Goal: Task Accomplishment & Management: Use online tool/utility

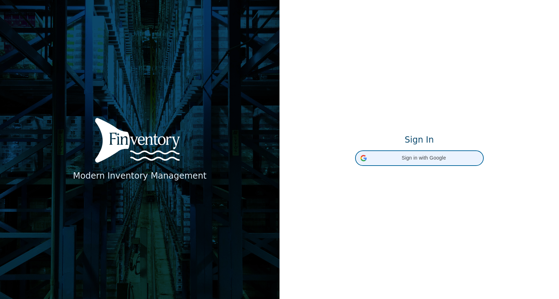
click at [409, 156] on span "Sign in with Google" at bounding box center [424, 157] width 109 height 7
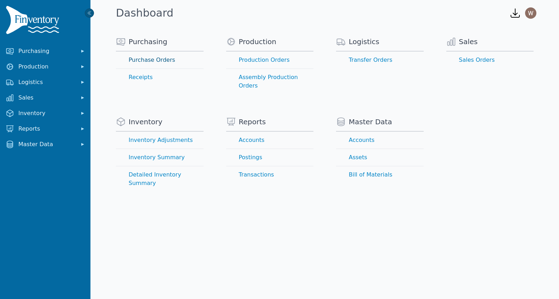
click at [162, 61] on link "Purchase Orders" at bounding box center [160, 60] width 88 height 17
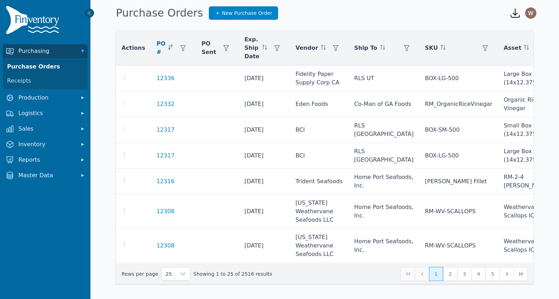
scroll to position [235, 0]
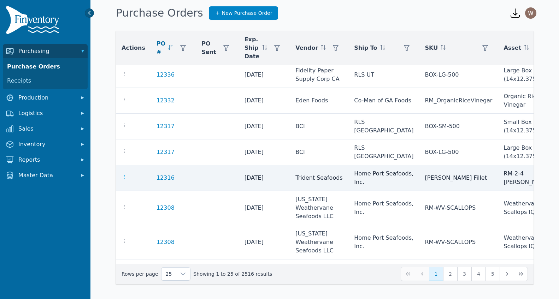
click at [122, 178] on icon "button" at bounding box center [125, 177] width 6 height 6
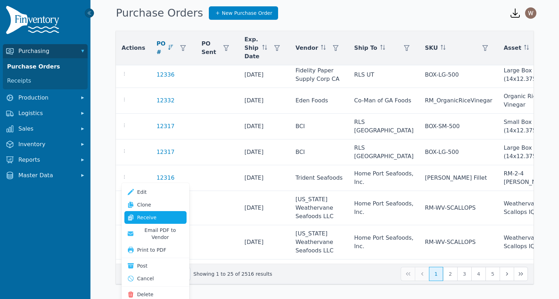
click at [152, 219] on link "Receive" at bounding box center [155, 217] width 62 height 13
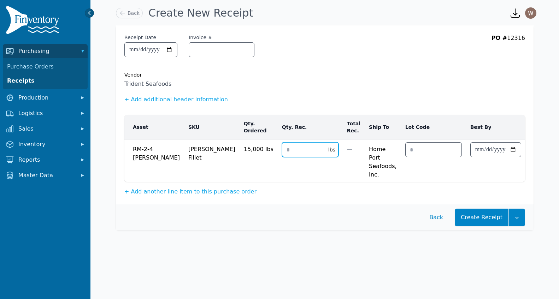
click at [282, 155] on input "number" at bounding box center [303, 150] width 42 height 14
type input "*****"
click at [471, 150] on input "date" at bounding box center [496, 150] width 50 height 14
type input "**********"
click at [484, 223] on button "Create Receipt" at bounding box center [482, 218] width 54 height 18
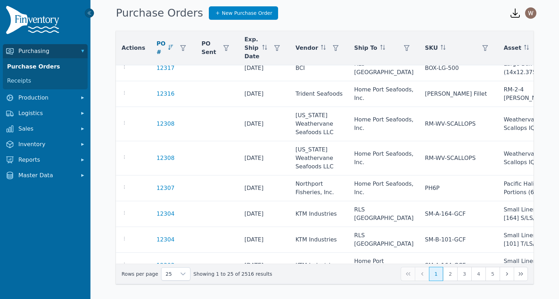
scroll to position [320, 0]
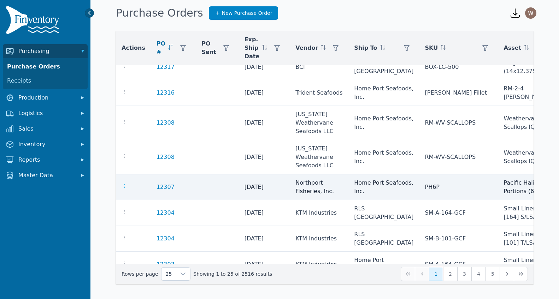
click at [127, 186] on icon "button" at bounding box center [125, 186] width 6 height 6
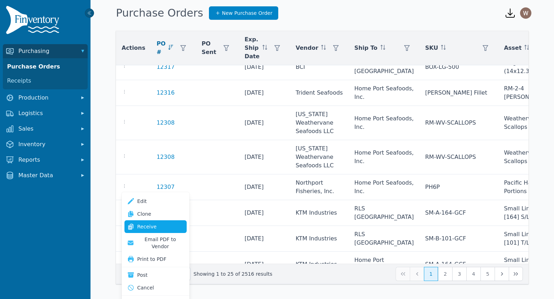
click at [163, 224] on link "Receive" at bounding box center [155, 226] width 62 height 13
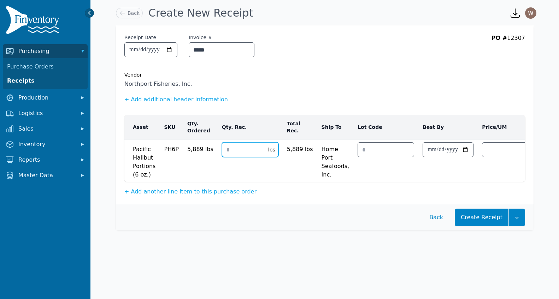
click at [236, 154] on input "number" at bounding box center [243, 150] width 42 height 14
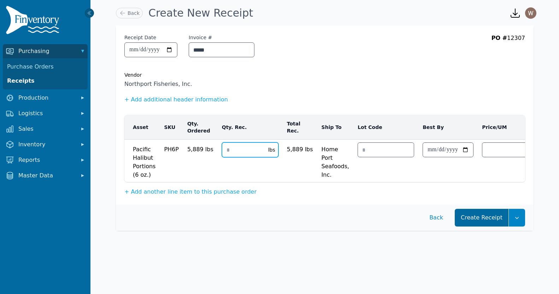
type input "****"
click at [490, 223] on button "Create Receipt" at bounding box center [482, 218] width 54 height 18
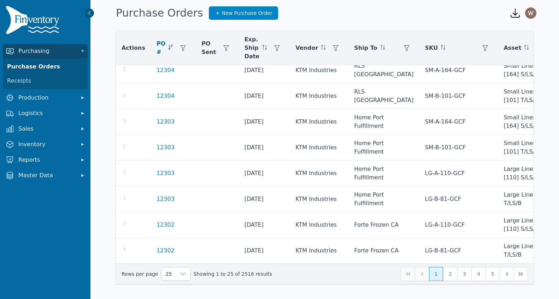
scroll to position [469, 0]
click at [447, 275] on button "2" at bounding box center [450, 274] width 14 height 14
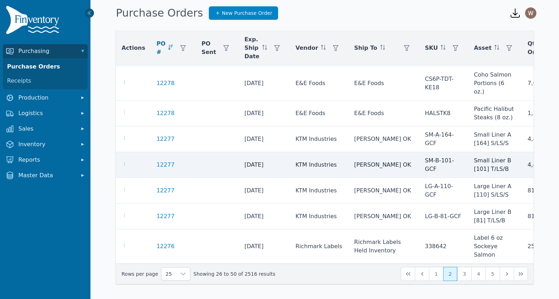
scroll to position [460, 0]
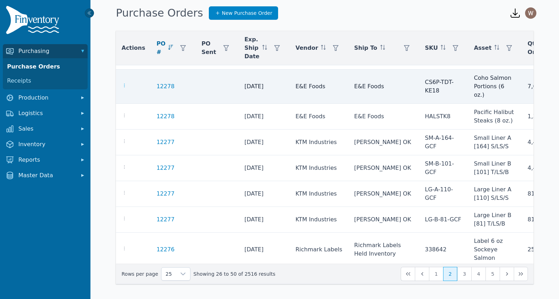
click at [125, 83] on icon "button" at bounding box center [125, 86] width 6 height 6
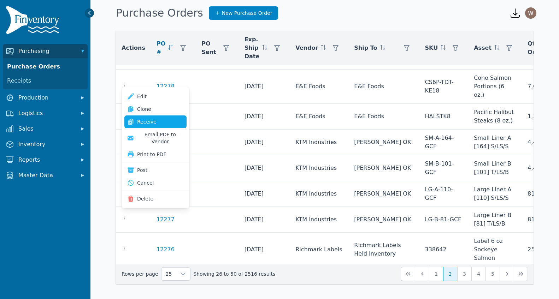
click at [154, 120] on link "Receive" at bounding box center [155, 122] width 62 height 13
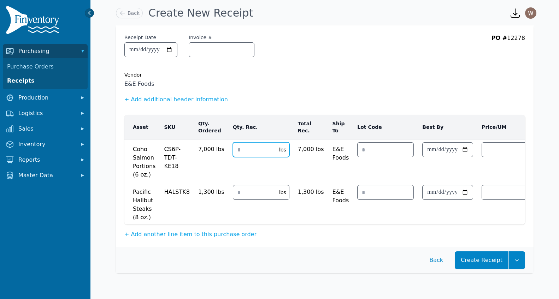
click at [247, 149] on input "number" at bounding box center [254, 150] width 42 height 14
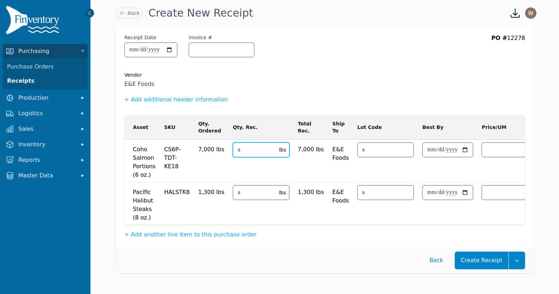
type input "****"
click at [250, 192] on input "number" at bounding box center [254, 193] width 42 height 14
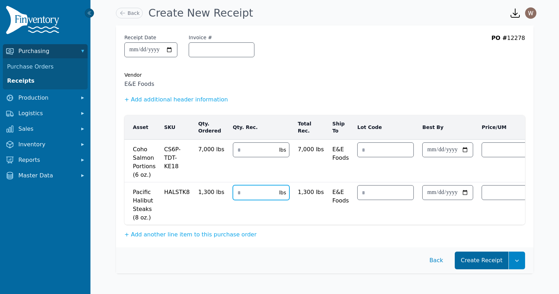
type input "****"
click at [475, 261] on button "Create Receipt" at bounding box center [482, 261] width 54 height 18
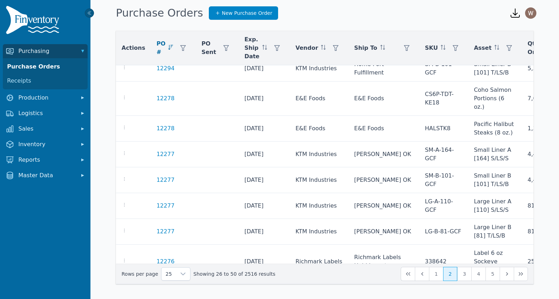
scroll to position [460, 0]
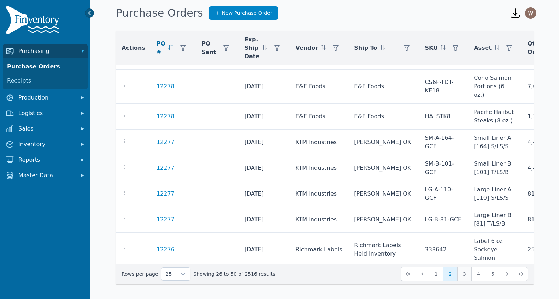
click at [466, 275] on button "3" at bounding box center [464, 274] width 14 height 14
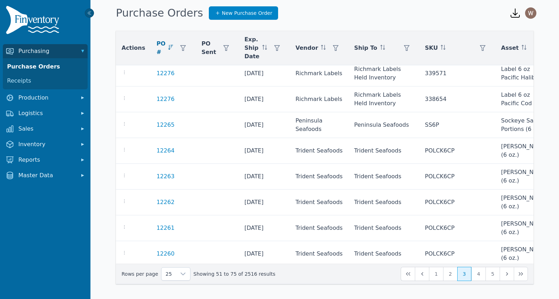
scroll to position [6, 0]
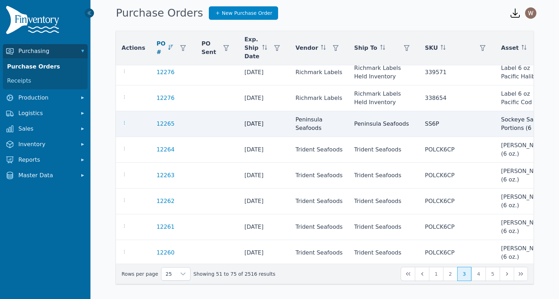
click at [125, 126] on icon "button" at bounding box center [125, 123] width 6 height 6
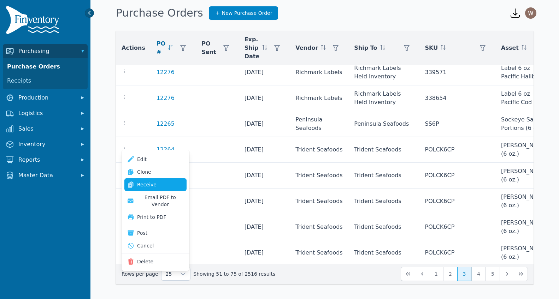
click at [178, 188] on link "Receive" at bounding box center [155, 184] width 62 height 13
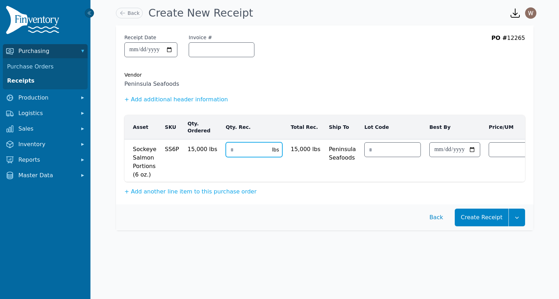
click at [236, 151] on input "number" at bounding box center [247, 150] width 42 height 14
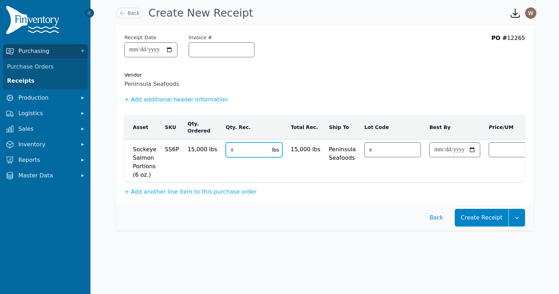
type input "*****"
click at [173, 47] on input "**********" at bounding box center [151, 50] width 52 height 14
type input "**********"
click at [266, 87] on span "Peninsula Seafoods" at bounding box center [324, 84] width 401 height 8
click at [485, 227] on button "Create Receipt" at bounding box center [482, 218] width 54 height 18
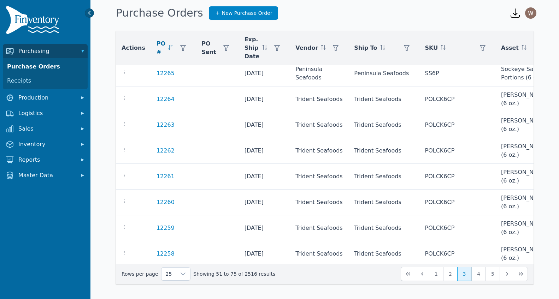
scroll to position [60, 0]
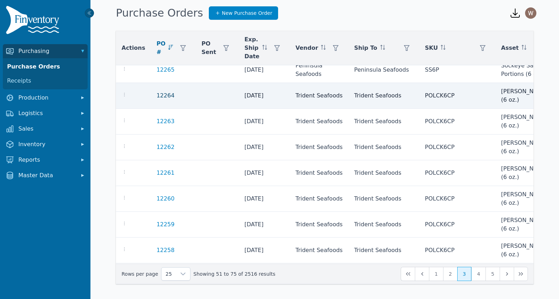
click at [157, 100] on link "12264" at bounding box center [166, 96] width 18 height 8
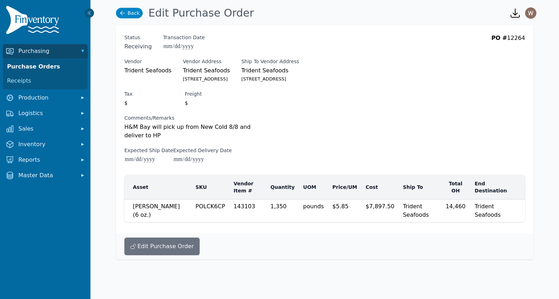
click at [123, 17] on link "Back" at bounding box center [129, 13] width 27 height 11
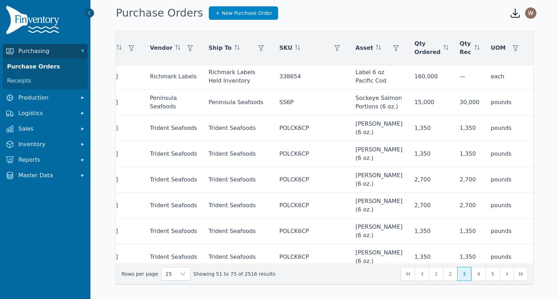
scroll to position [0, 146]
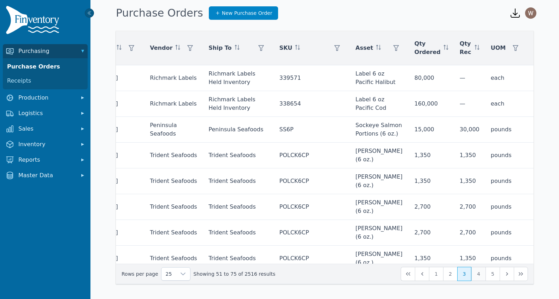
click at [479, 272] on button "4" at bounding box center [478, 274] width 14 height 14
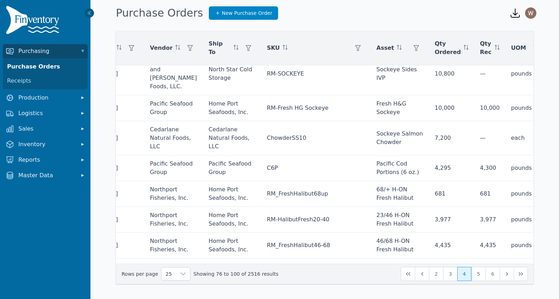
scroll to position [519, 146]
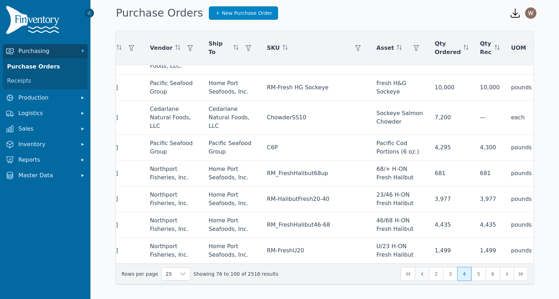
click at [420, 277] on button "Previous Page" at bounding box center [422, 274] width 14 height 14
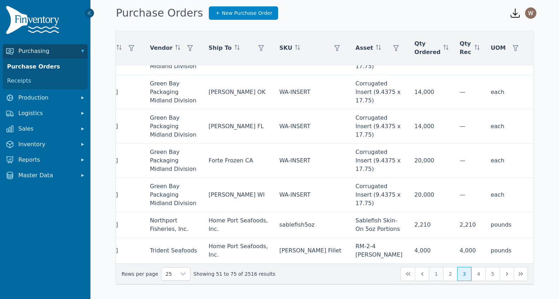
click at [437, 276] on button "1" at bounding box center [436, 274] width 14 height 14
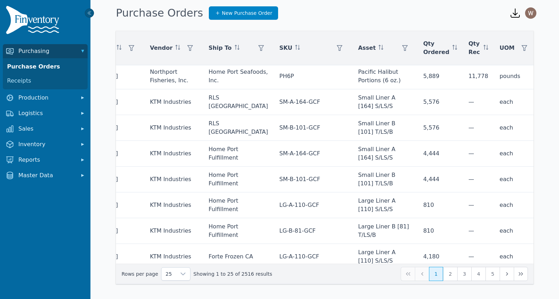
scroll to position [469, 146]
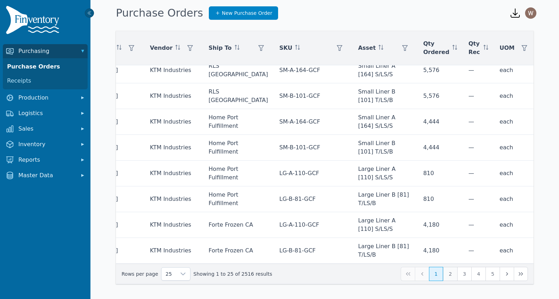
click at [452, 273] on button "2" at bounding box center [450, 274] width 14 height 14
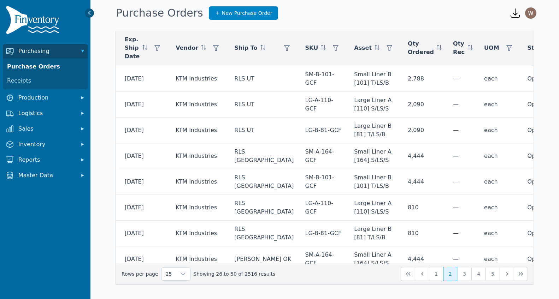
scroll to position [0, 120]
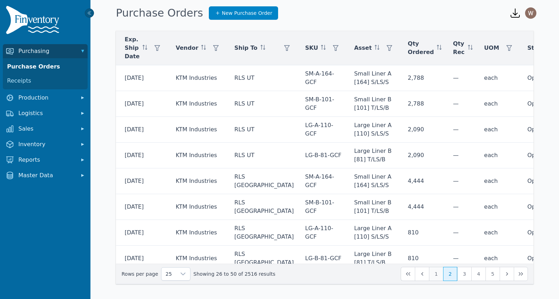
click at [435, 273] on button "1" at bounding box center [436, 274] width 14 height 14
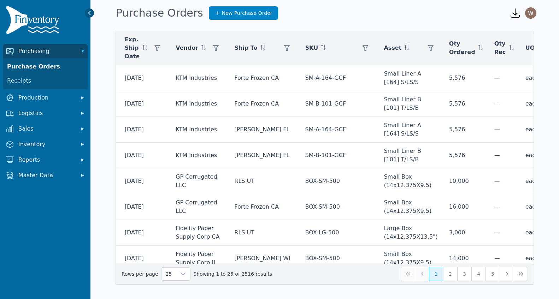
scroll to position [0, 120]
click at [430, 275] on button "1" at bounding box center [436, 274] width 14 height 14
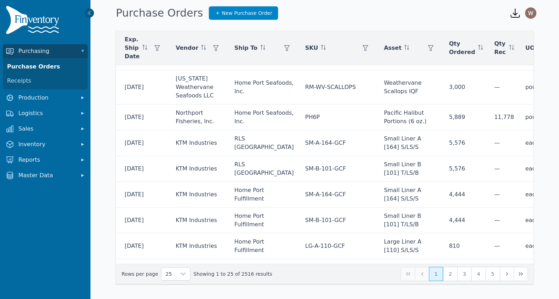
scroll to position [469, 120]
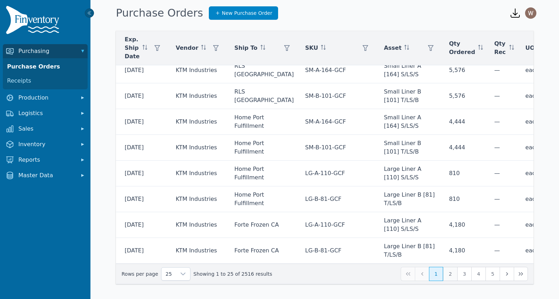
click at [452, 274] on button "2" at bounding box center [450, 274] width 14 height 14
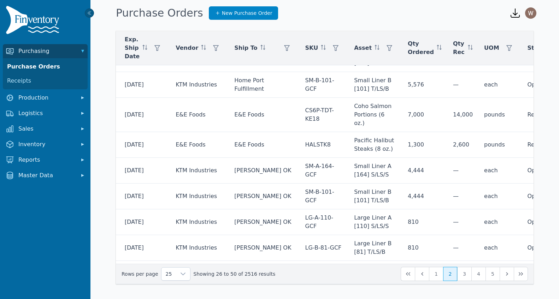
scroll to position [460, 120]
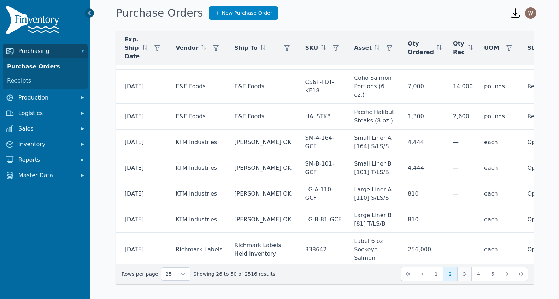
click at [462, 271] on button "3" at bounding box center [464, 274] width 14 height 14
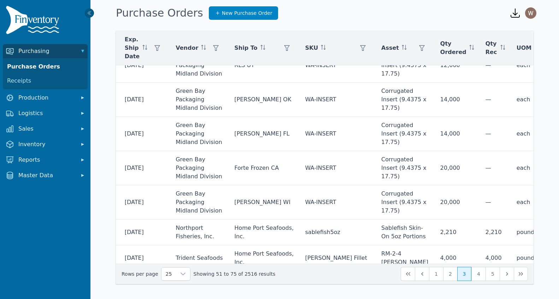
scroll to position [536, 120]
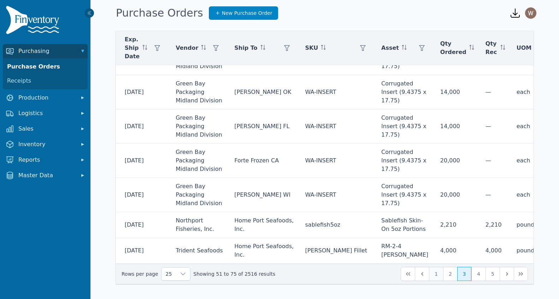
click at [435, 273] on button "1" at bounding box center [436, 274] width 14 height 14
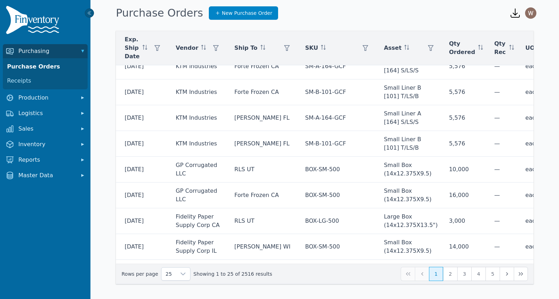
scroll to position [0, 120]
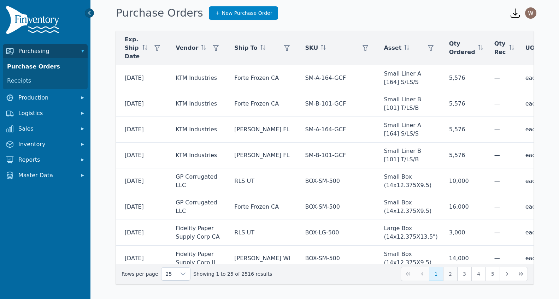
click at [452, 275] on button "2" at bounding box center [450, 274] width 14 height 14
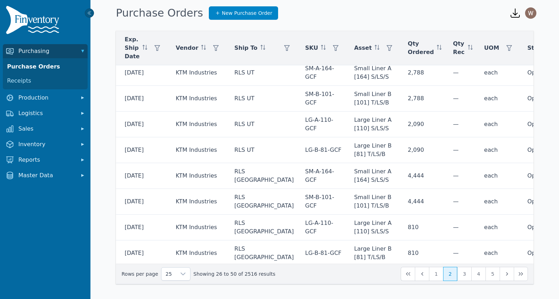
scroll to position [0, 120]
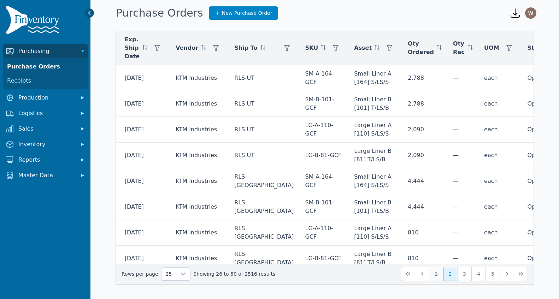
click at [438, 280] on button "1" at bounding box center [436, 274] width 14 height 14
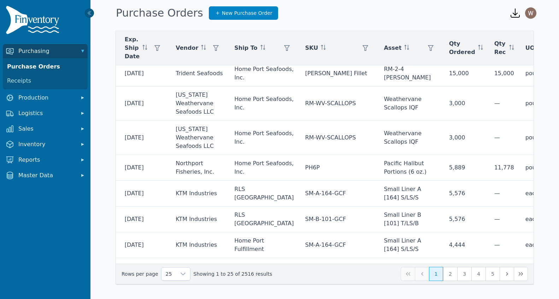
scroll to position [332, 120]
